Goal: Task Accomplishment & Management: Complete application form

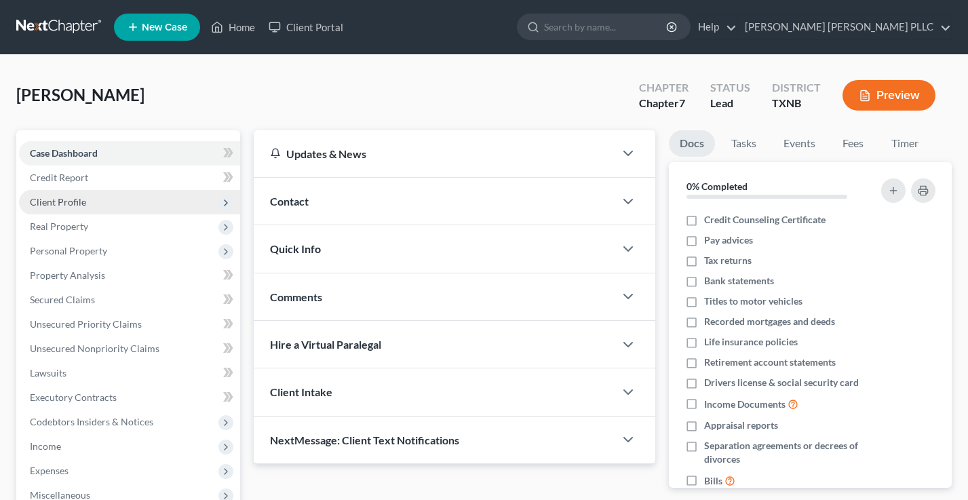
click at [80, 198] on span "Client Profile" at bounding box center [58, 202] width 56 height 12
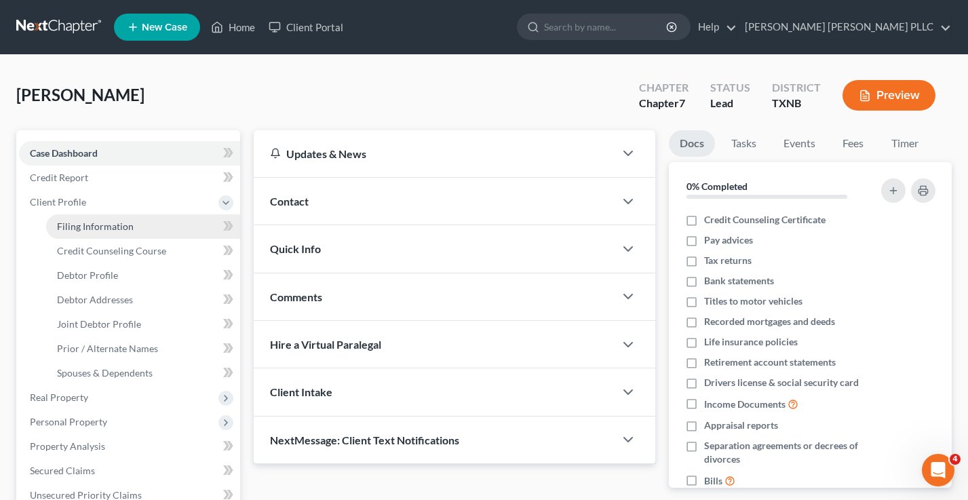
click at [80, 224] on span "Filing Information" at bounding box center [95, 227] width 77 height 12
select select "1"
select select "0"
select select "45"
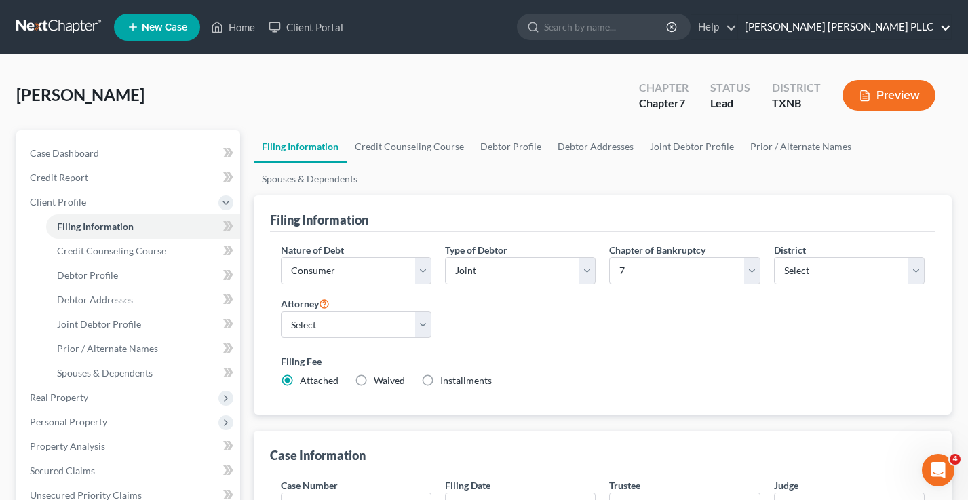
click at [886, 25] on link "Johnston Clem Gifford PLLC" at bounding box center [844, 27] width 213 height 24
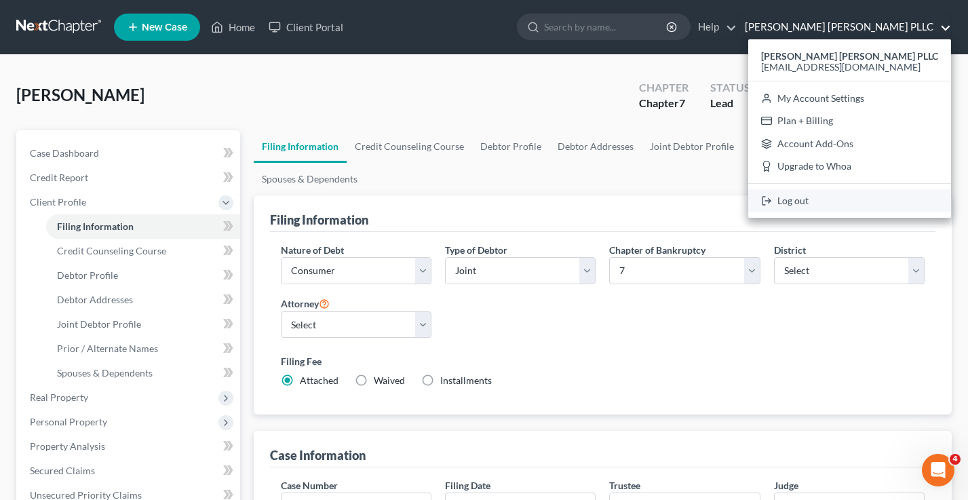
click at [850, 200] on link "Log out" at bounding box center [849, 200] width 203 height 23
